Goal: Task Accomplishment & Management: Manage account settings

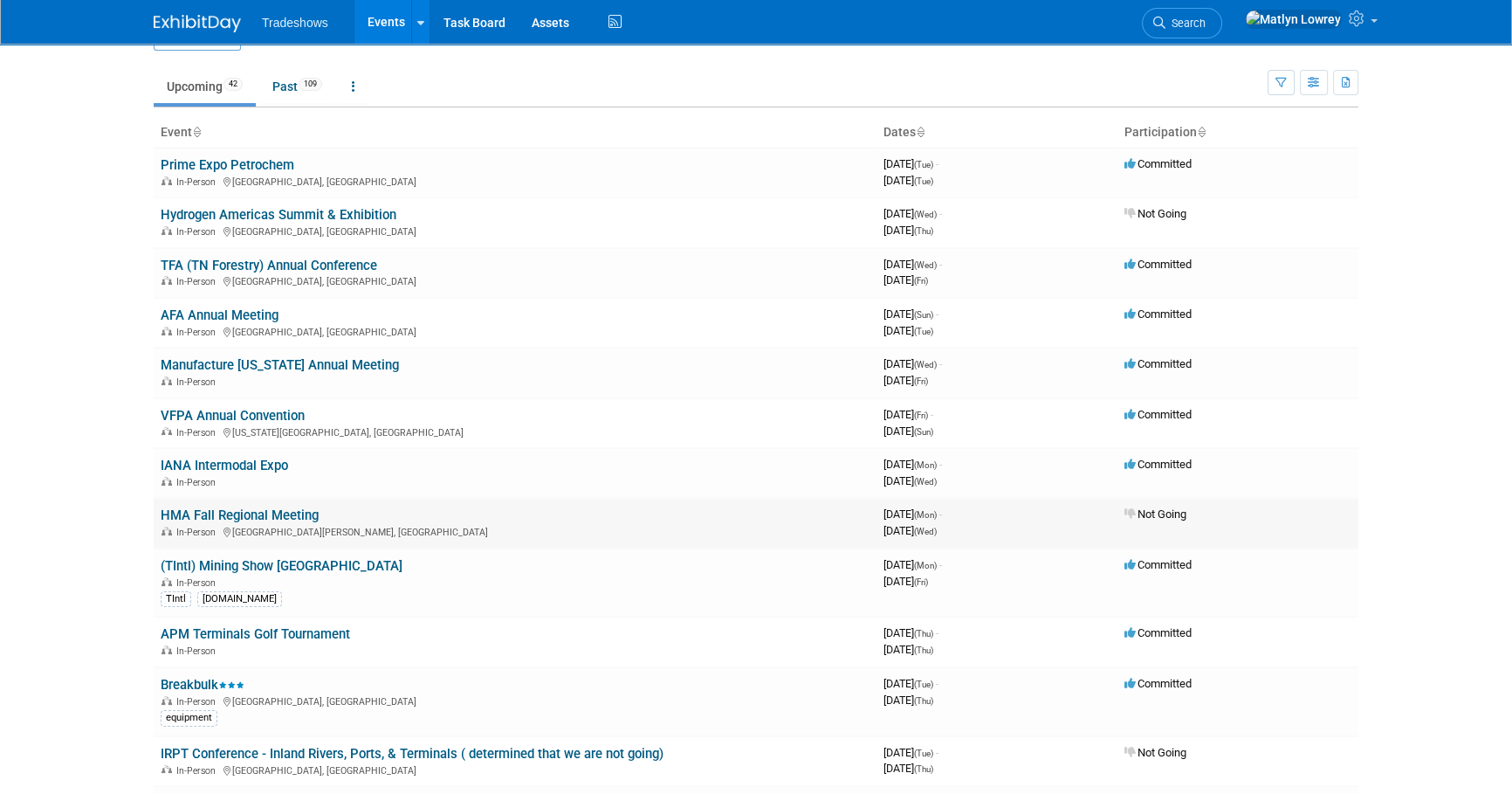
scroll to position [158, 0]
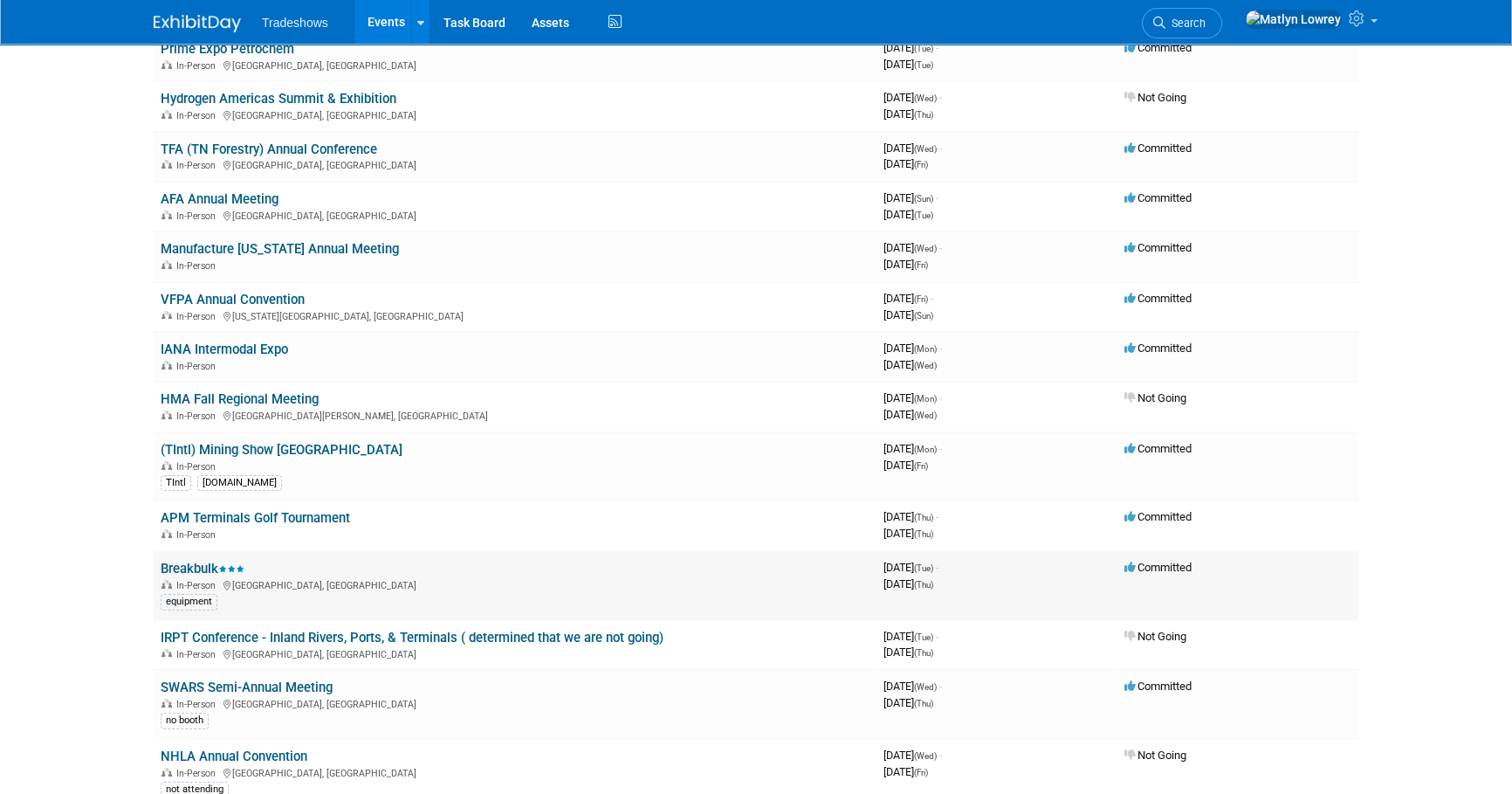
click at [192, 564] on link "Breakbulk" at bounding box center [203, 568] width 84 height 15
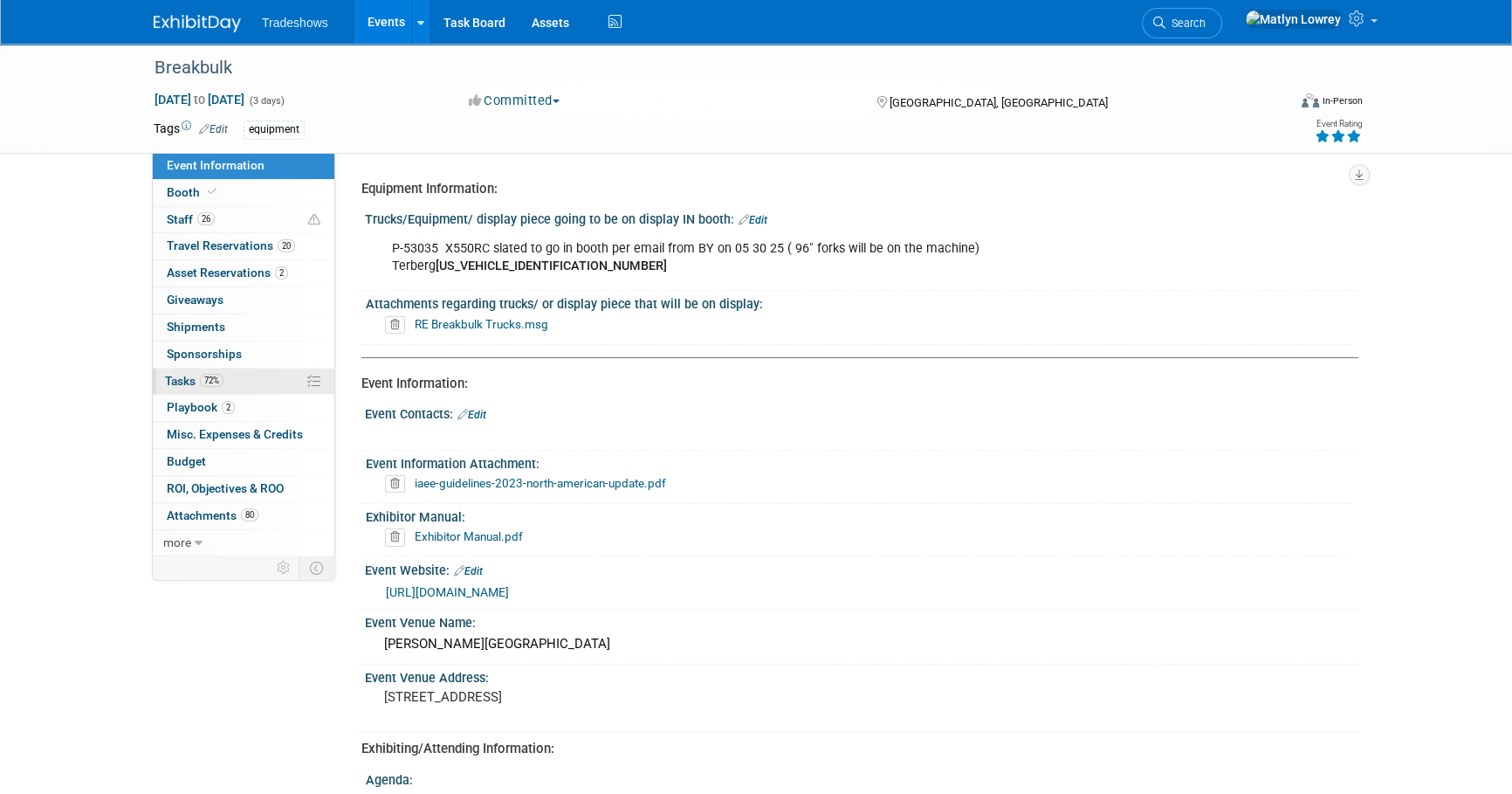
click at [237, 383] on link "72% Tasks 72%" at bounding box center [244, 381] width 182 height 26
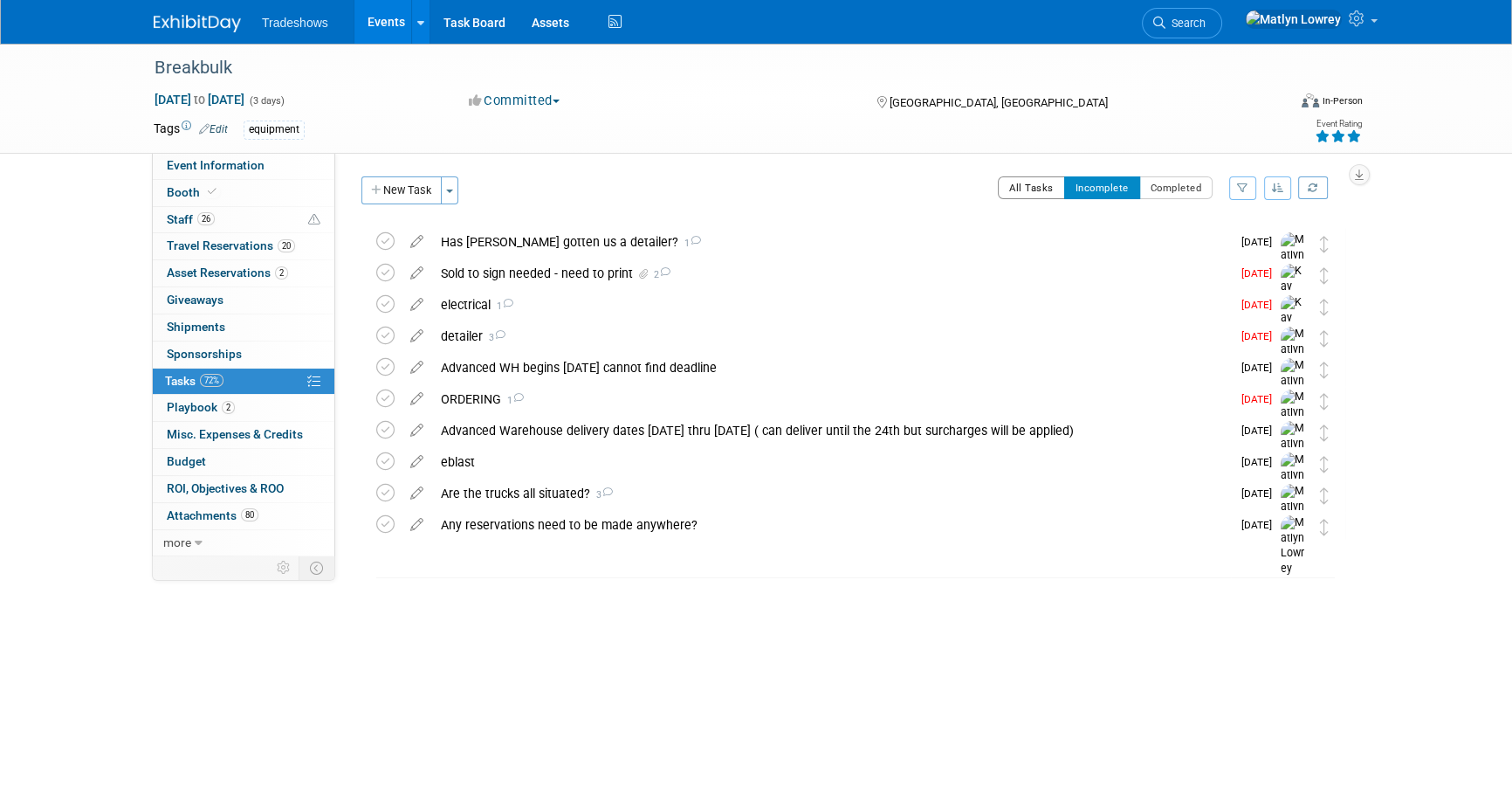
click at [1022, 181] on button "All Tasks" at bounding box center [1031, 188] width 67 height 23
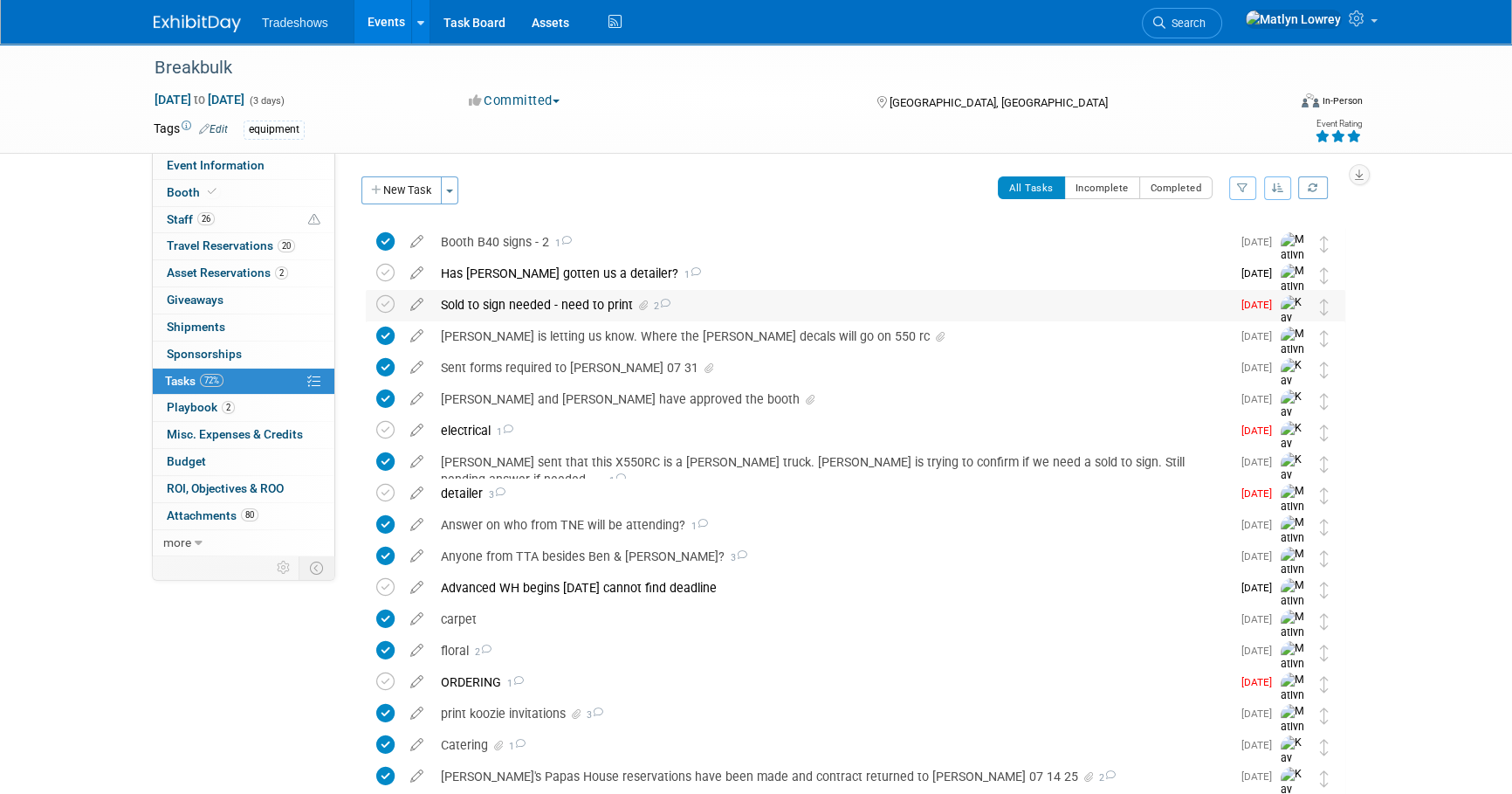
click at [493, 303] on div "Sold to sign needed - need to print 2" at bounding box center [831, 305] width 799 height 30
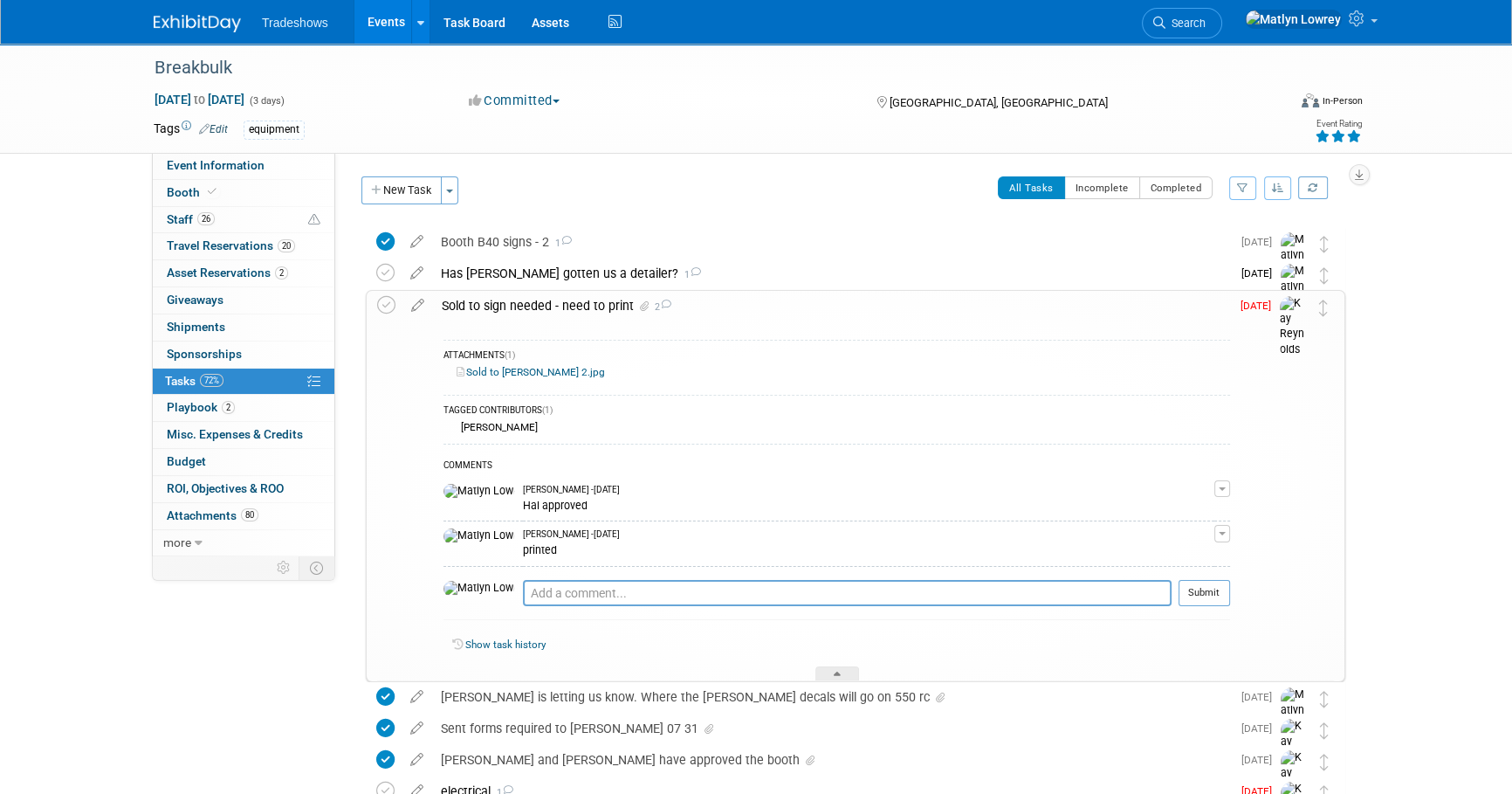
click at [493, 303] on div "Sold to sign needed - need to print 2" at bounding box center [831, 306] width 798 height 30
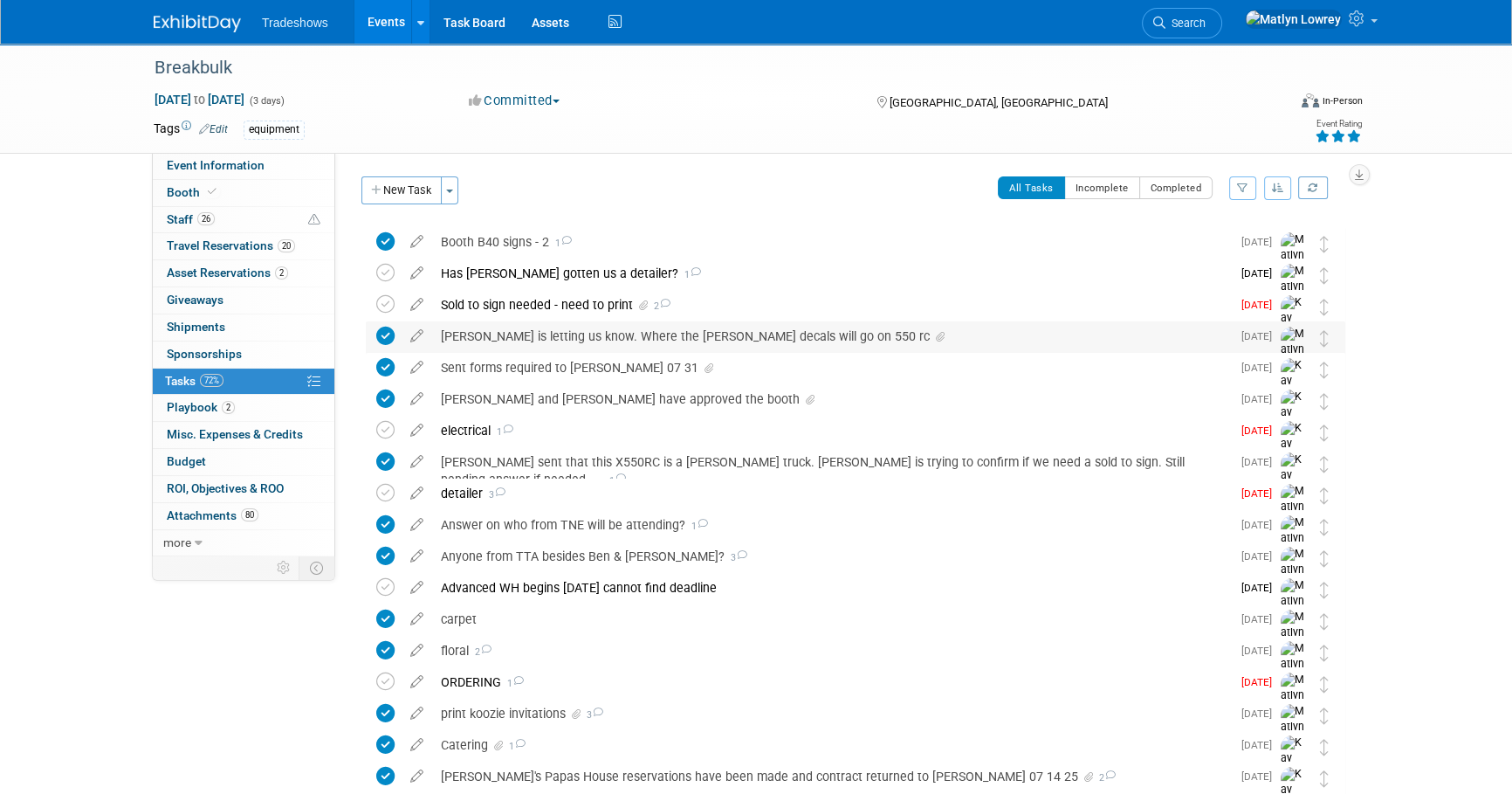
click at [532, 345] on div "[PERSON_NAME] is letting us know. Where the [PERSON_NAME] decals will go on 550…" at bounding box center [831, 336] width 799 height 30
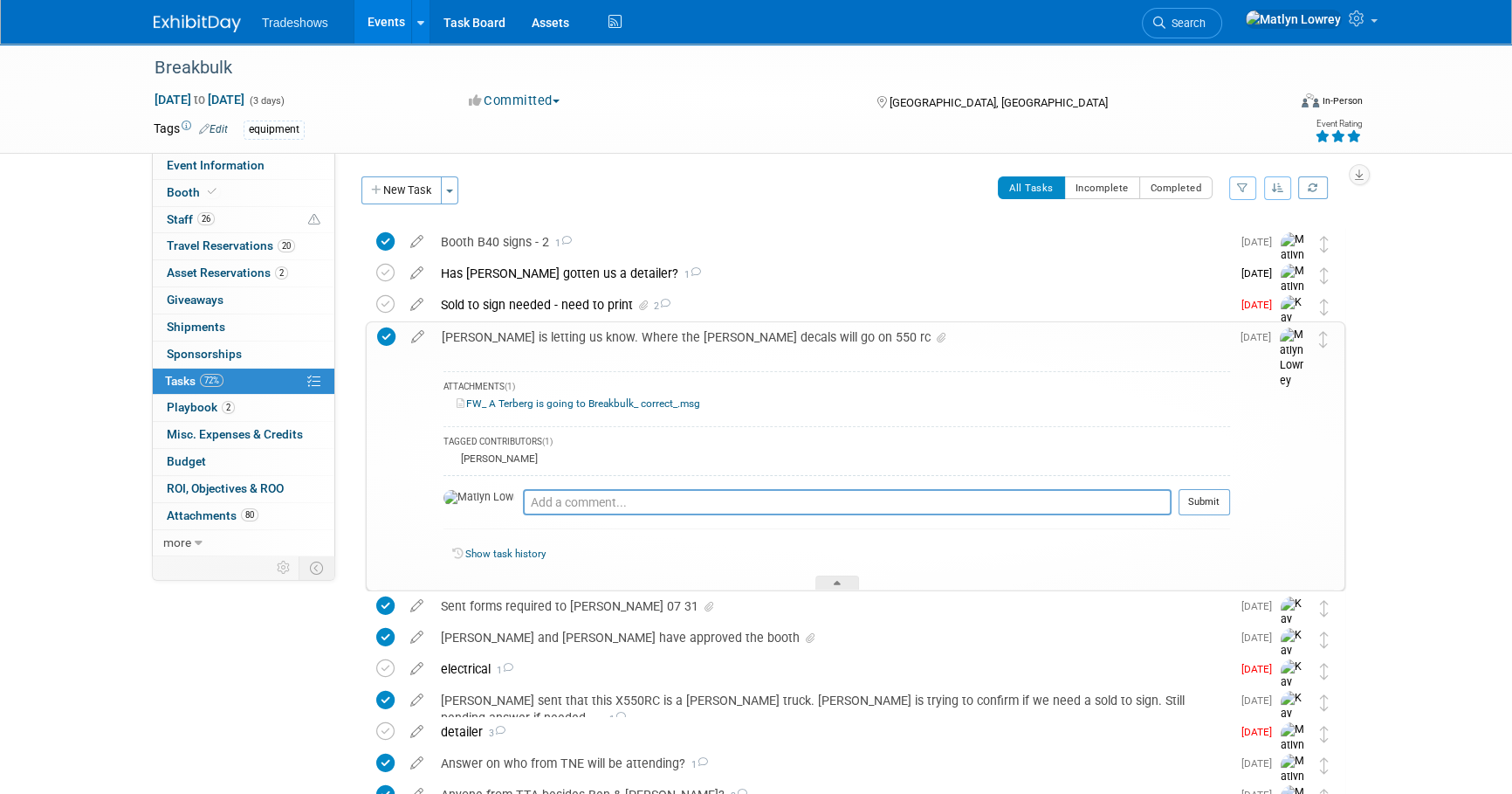
click at [530, 406] on link "FW_ A Terberg is going to Breakbulk_ correct_.msg" at bounding box center [578, 403] width 243 height 12
